Goal: Transaction & Acquisition: Purchase product/service

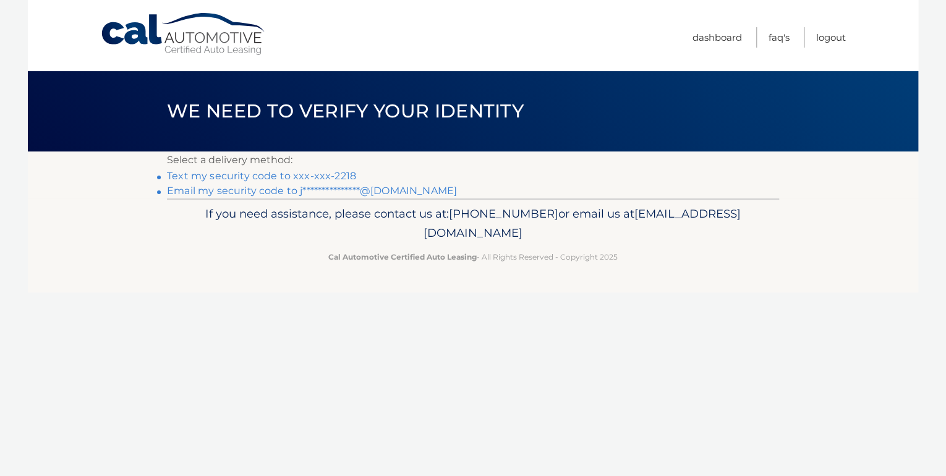
click at [208, 174] on link "Text my security code to xxx-xxx-2218" at bounding box center [261, 176] width 189 height 12
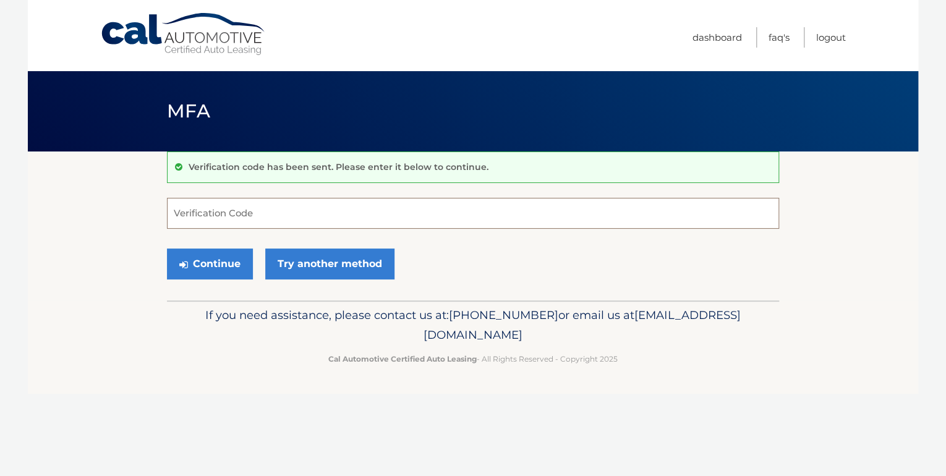
click at [237, 210] on input "Verification Code" at bounding box center [473, 213] width 612 height 31
type input "936100"
click at [213, 262] on button "Continue" at bounding box center [210, 263] width 86 height 31
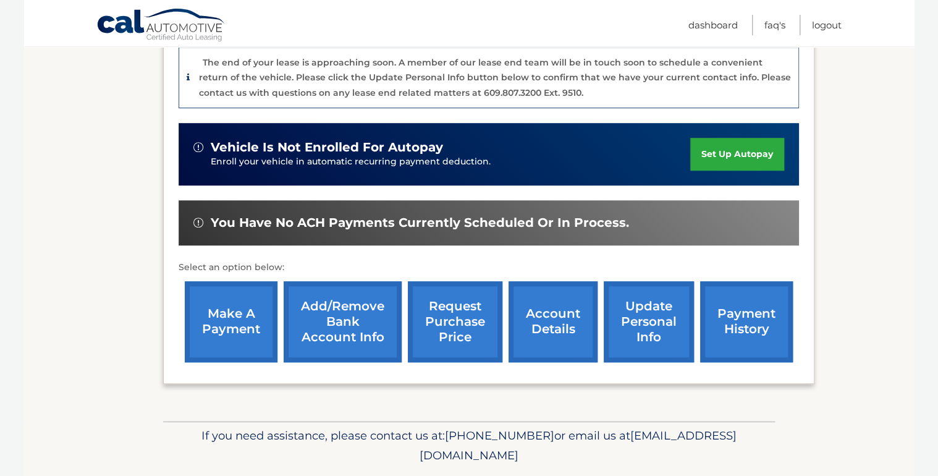
scroll to position [346, 0]
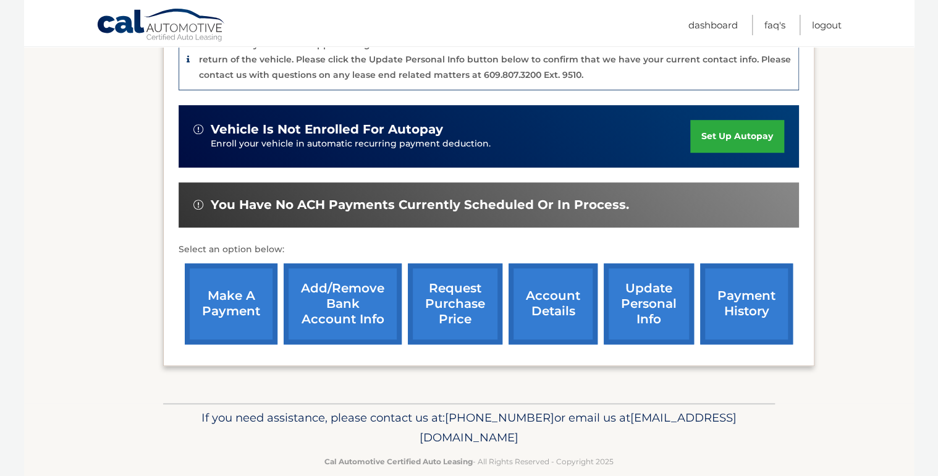
click at [232, 299] on link "make a payment" at bounding box center [231, 303] width 93 height 81
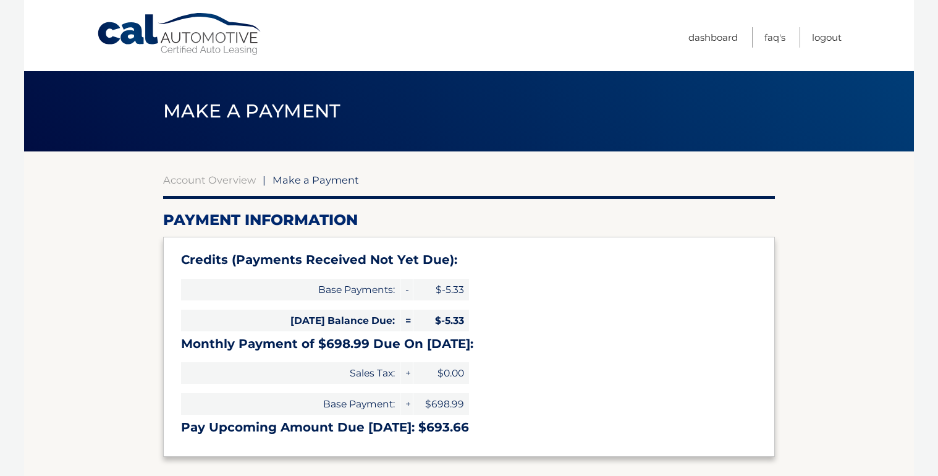
select select "YWEzYTk2MTgtMGJhMy00YWNjLWI5MzMtNzBmNDUyZmRjMWQ5"
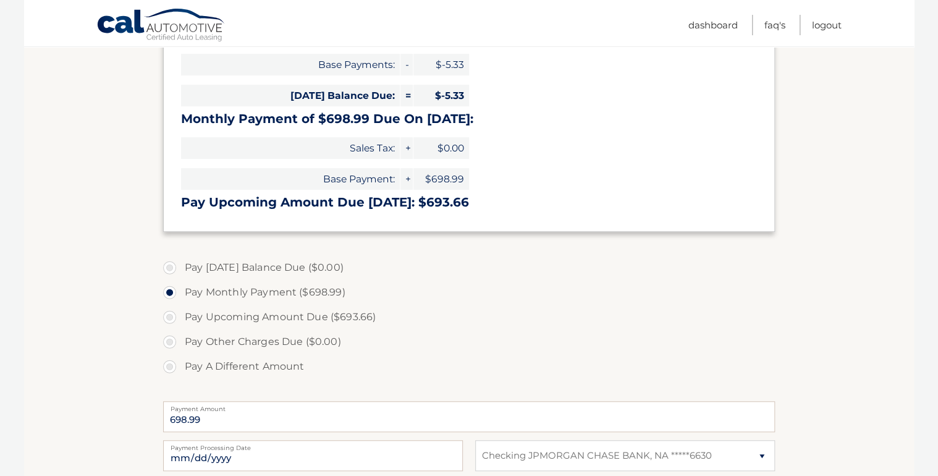
scroll to position [247, 0]
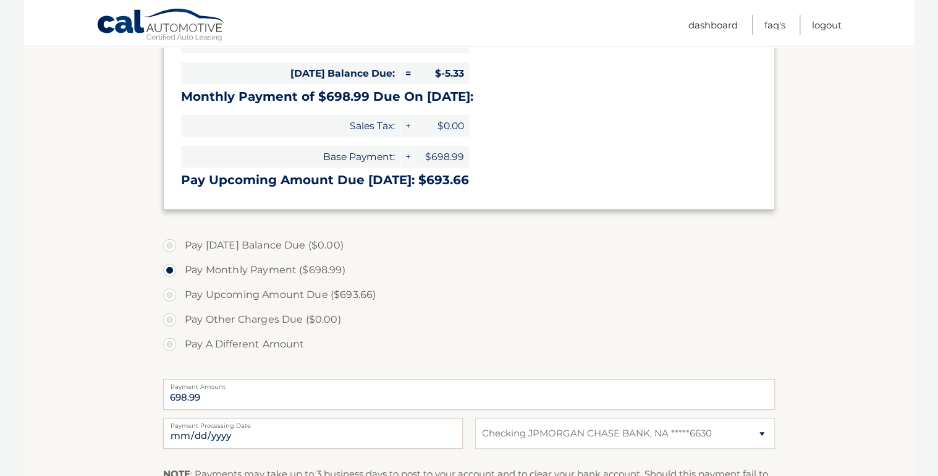
click at [168, 342] on label "Pay A Different Amount" at bounding box center [469, 344] width 612 height 25
click at [168, 342] on input "Pay A Different Amount" at bounding box center [174, 342] width 12 height 20
radio input "true"
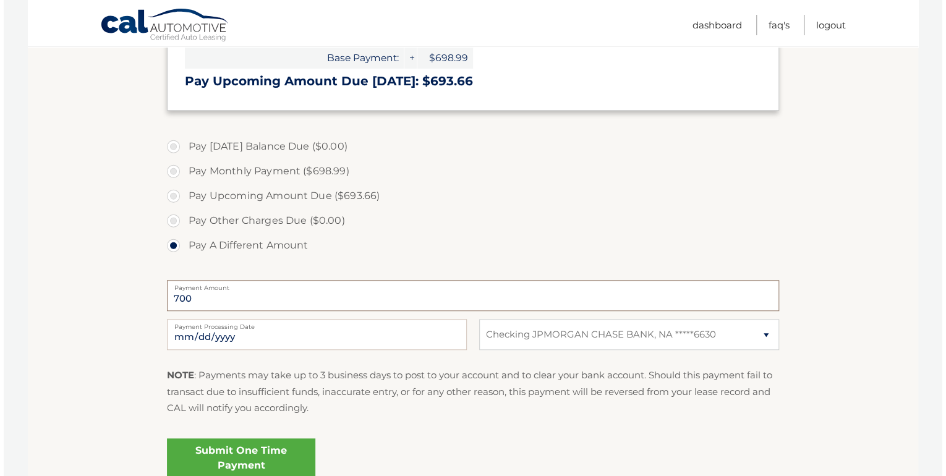
scroll to position [396, 0]
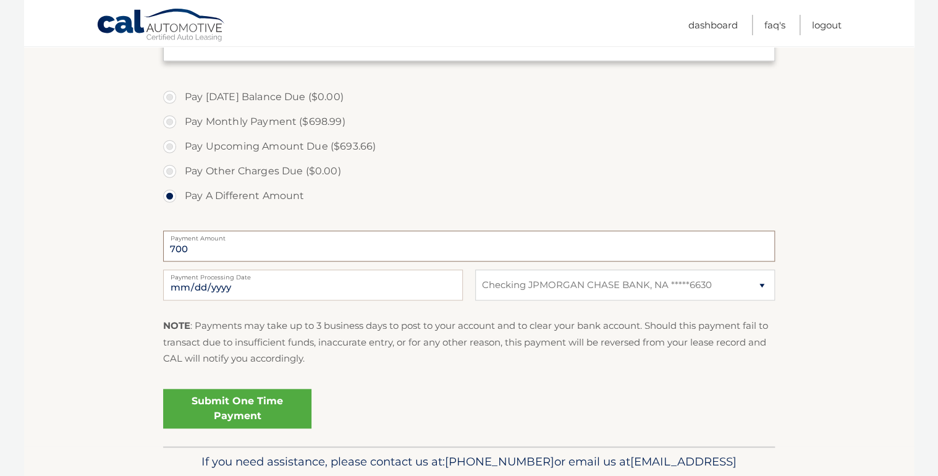
type input "700"
click at [220, 404] on link "Submit One Time Payment" at bounding box center [237, 409] width 148 height 40
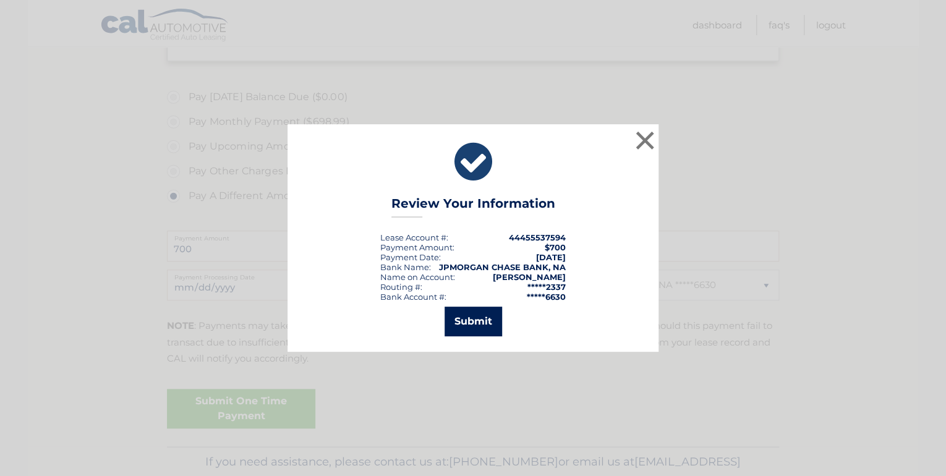
click at [476, 320] on button "Submit" at bounding box center [472, 322] width 57 height 30
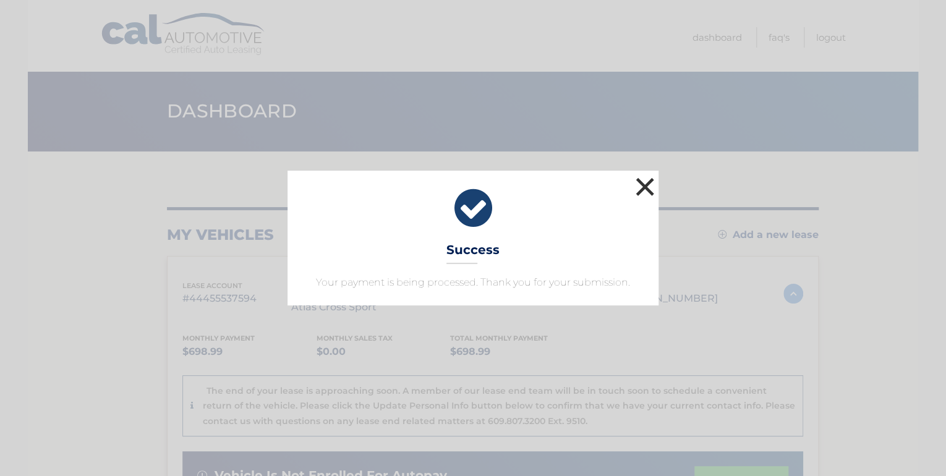
click at [649, 183] on button "×" at bounding box center [644, 186] width 25 height 25
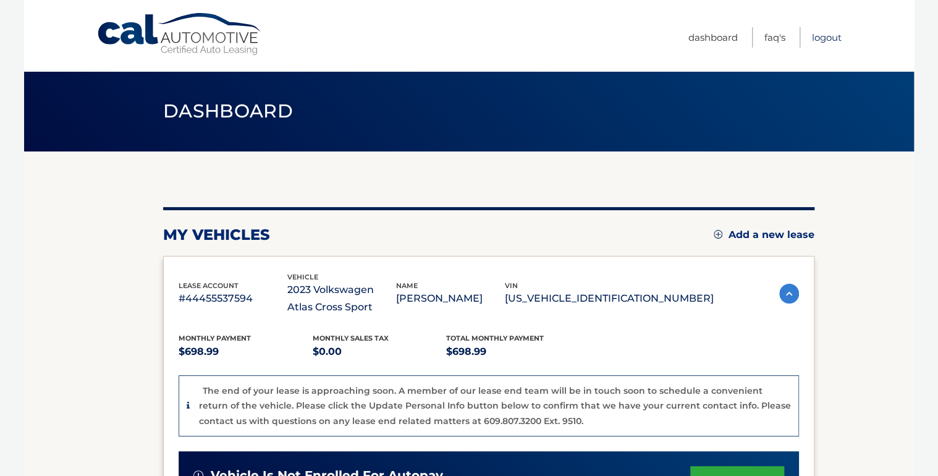
click at [826, 37] on link "Logout" at bounding box center [827, 37] width 30 height 20
